Goal: Transaction & Acquisition: Book appointment/travel/reservation

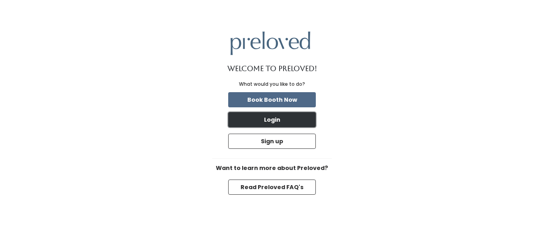
click at [288, 118] on button "Login" at bounding box center [272, 119] width 88 height 15
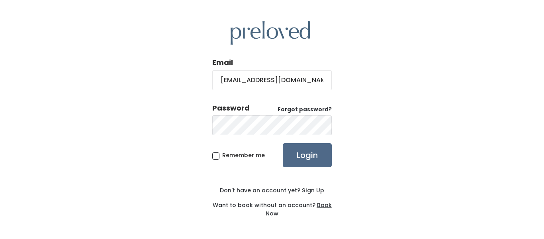
type input "j.elliott03@yahoo.com"
click at [283, 143] on input "Login" at bounding box center [307, 155] width 49 height 24
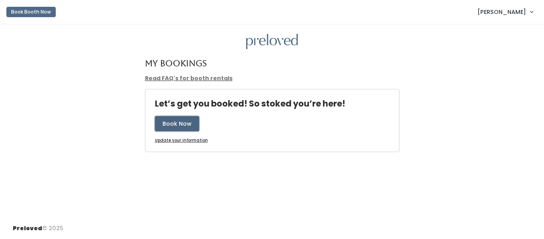
click at [185, 124] on button "Book Now" at bounding box center [177, 123] width 44 height 15
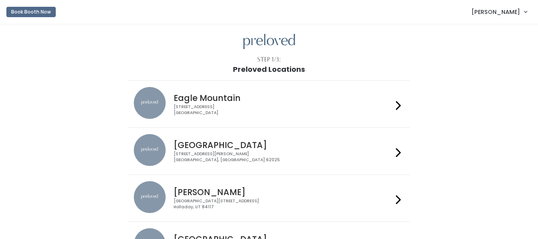
click at [249, 151] on div "[STREET_ADDRESS][PERSON_NAME]" at bounding box center [283, 157] width 219 height 12
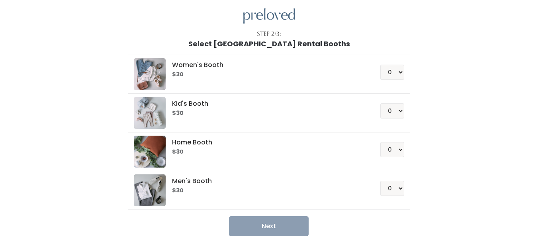
scroll to position [40, 0]
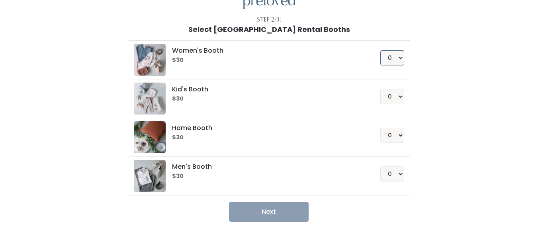
click at [383, 60] on select "0 1 2 3 4" at bounding box center [392, 57] width 24 height 15
select select "1"
click at [380, 50] on select "0 1 2 3 4" at bounding box center [392, 57] width 24 height 15
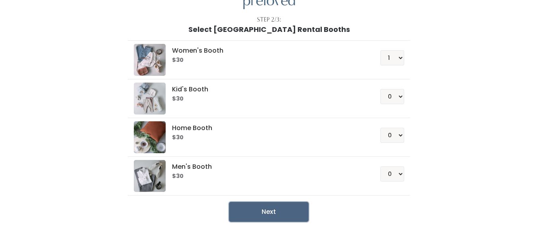
click at [261, 216] on button "Next" at bounding box center [269, 212] width 80 height 20
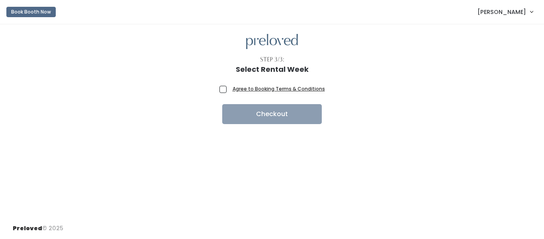
click at [229, 90] on span "Agree to Booking Terms & Conditions" at bounding box center [277, 88] width 96 height 8
click at [229, 90] on input "Agree to Booking Terms & Conditions" at bounding box center [231, 86] width 5 height 5
checkbox input "true"
click at [239, 103] on form "Agree to Booking Terms & Conditions Checkout" at bounding box center [273, 103] width 106 height 39
click at [265, 68] on h1 "Select Rental Week" at bounding box center [272, 69] width 73 height 8
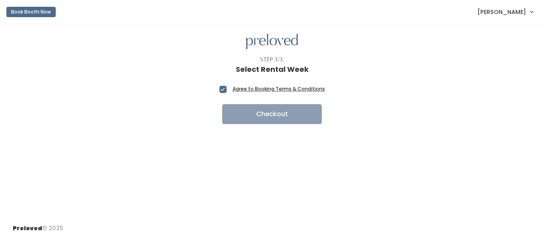
click at [269, 90] on u "Agree to Booking Terms & Conditions" at bounding box center [279, 88] width 92 height 7
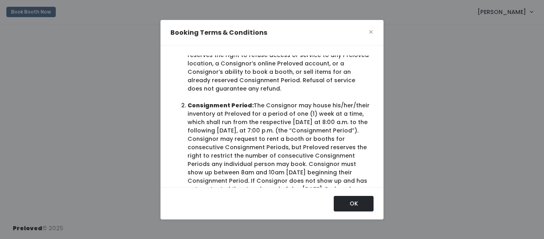
scroll to position [279, 0]
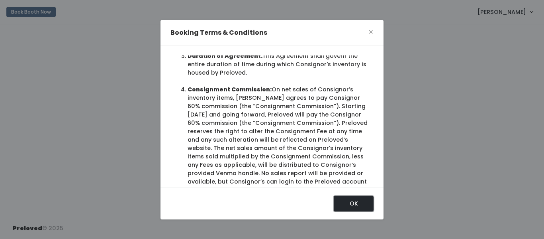
click at [344, 208] on button "OK" at bounding box center [354, 203] width 40 height 15
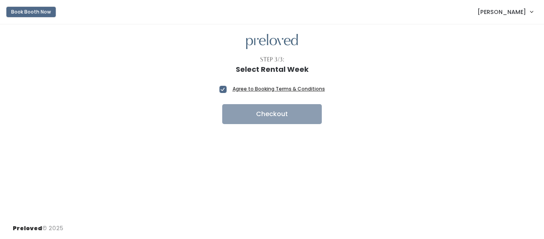
click at [34, 11] on button "Book Booth Now" at bounding box center [30, 12] width 49 height 10
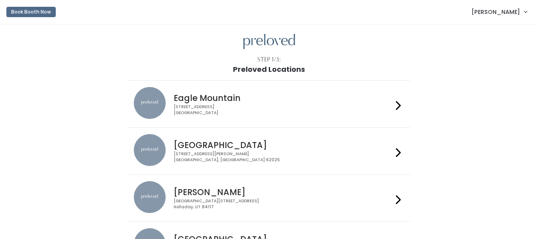
click at [221, 151] on div "1500 Troy Road, Unit A‑B Edwardsville, IL 62025" at bounding box center [283, 157] width 219 height 12
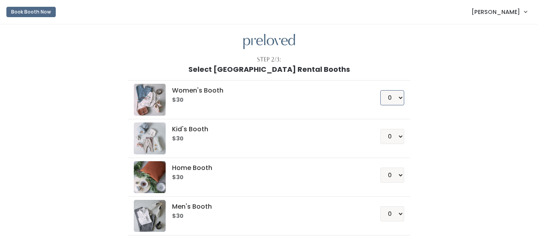
click at [387, 98] on select "0 1 2 3 4" at bounding box center [392, 97] width 24 height 15
select select "1"
click at [380, 90] on select "0 1 2 3 4" at bounding box center [392, 97] width 24 height 15
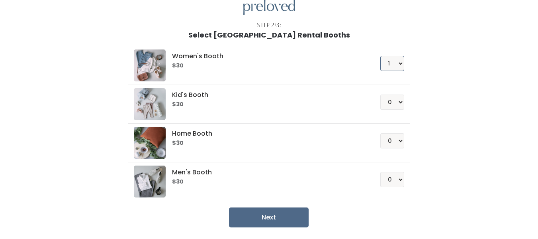
scroll to position [63, 0]
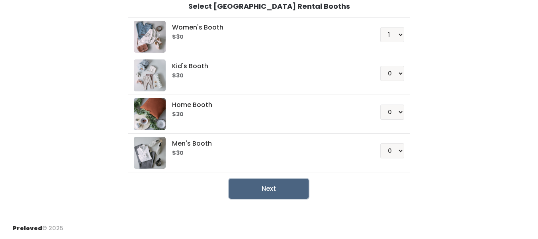
click at [288, 195] on button "Next" at bounding box center [269, 188] width 80 height 20
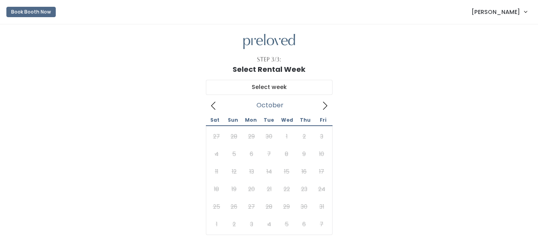
scroll to position [40, 0]
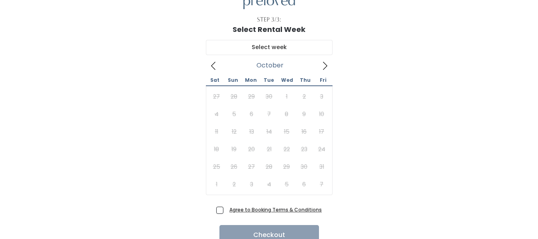
click at [328, 69] on icon at bounding box center [325, 65] width 9 height 9
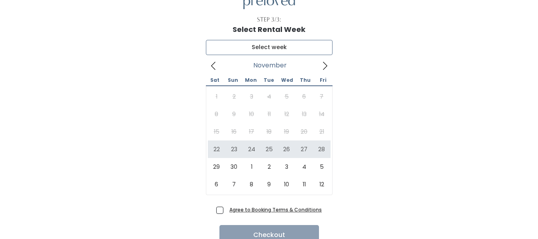
type input "[DATE] to [DATE]"
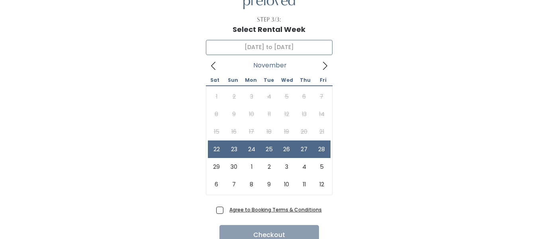
scroll to position [76, 0]
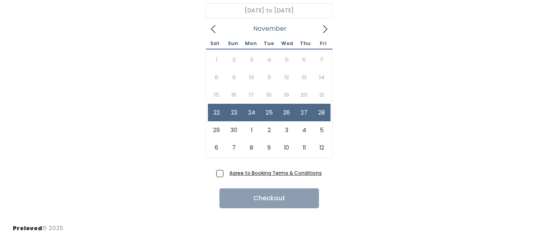
click at [226, 175] on span "Agree to Booking Terms & Conditions" at bounding box center [274, 173] width 96 height 8
click at [226, 174] on input "Agree to Booking Terms & Conditions" at bounding box center [228, 171] width 5 height 5
checkbox input "true"
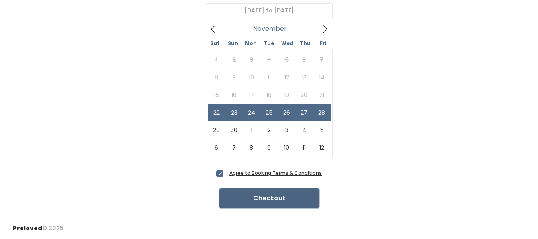
click at [274, 199] on button "Checkout" at bounding box center [270, 198] width 100 height 20
